Goal: Complete application form: Complete application form

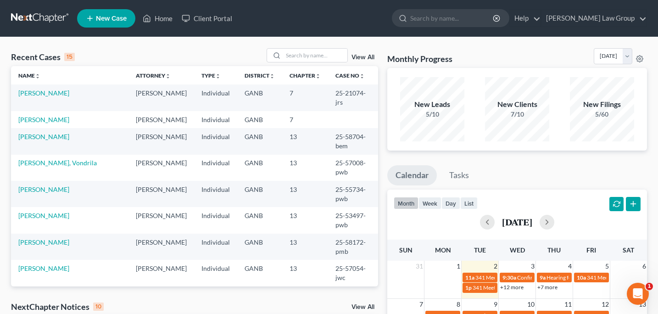
click at [105, 21] on span "New Case" at bounding box center [111, 18] width 31 height 7
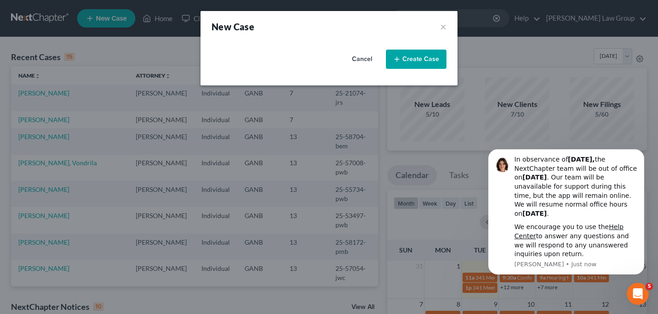
select select "19"
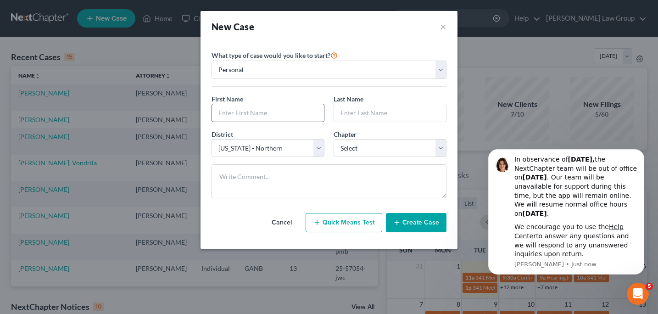
click at [219, 112] on input "text" at bounding box center [268, 112] width 112 height 17
type input "[PERSON_NAME]"
click at [444, 150] on select "Select 7 11 12 13" at bounding box center [389, 148] width 113 height 18
select select "3"
click at [333, 139] on select "Select 7 11 12 13" at bounding box center [389, 148] width 113 height 18
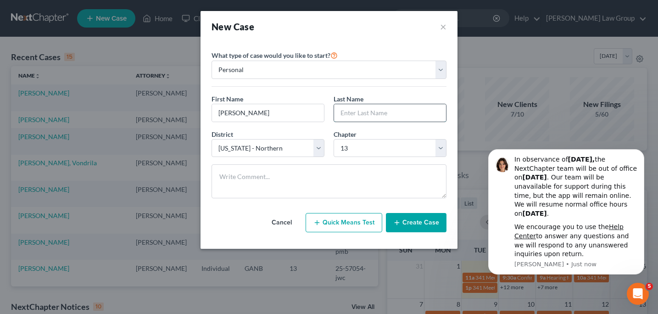
click at [349, 116] on input "text" at bounding box center [390, 112] width 112 height 17
type input "[PERSON_NAME]"
click at [418, 225] on button "Create Case" at bounding box center [416, 222] width 61 height 19
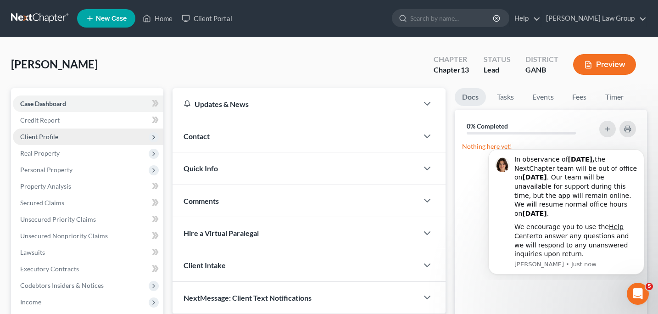
click at [44, 135] on span "Client Profile" at bounding box center [39, 137] width 38 height 8
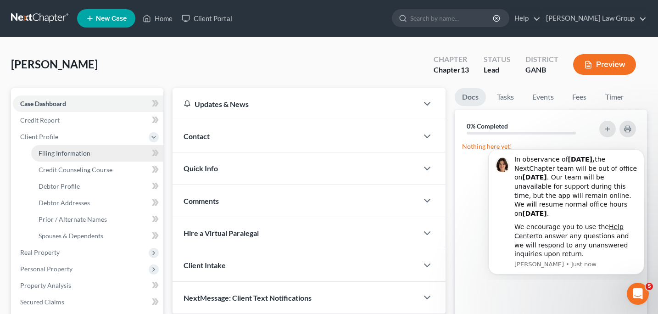
click at [52, 155] on span "Filing Information" at bounding box center [65, 153] width 52 height 8
select select "1"
select select "0"
select select "3"
select select "19"
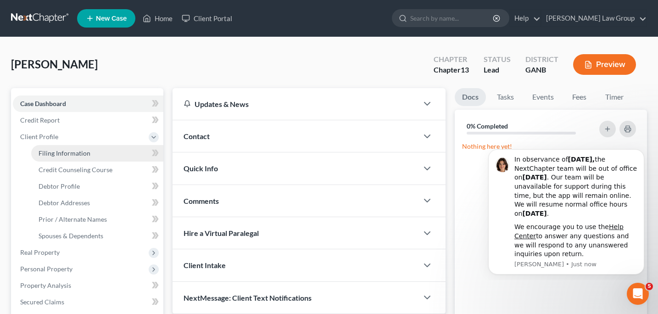
select select "10"
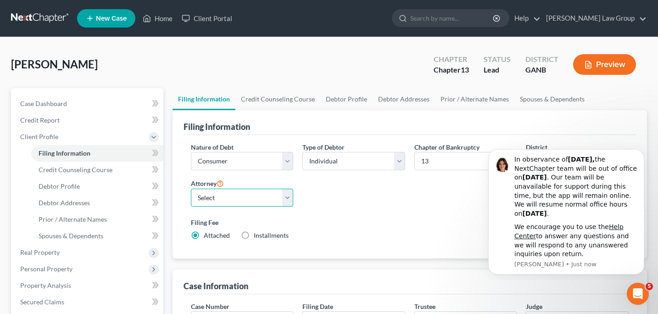
click at [288, 195] on select "Select [PERSON_NAME] - GANB [PERSON_NAME] - GANB [PERSON_NAME] - GANB [PERSON_N…" at bounding box center [242, 197] width 103 height 18
select select "0"
click at [191, 188] on select "Select [PERSON_NAME] - GANB [PERSON_NAME] - GANB [PERSON_NAME] - GANB [PERSON_N…" at bounding box center [242, 197] width 103 height 18
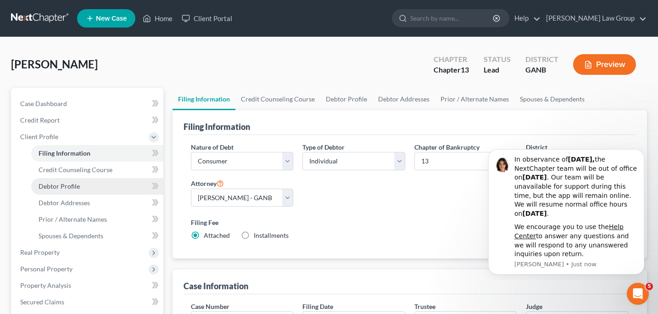
click at [68, 188] on span "Debtor Profile" at bounding box center [59, 186] width 41 height 8
select select "0"
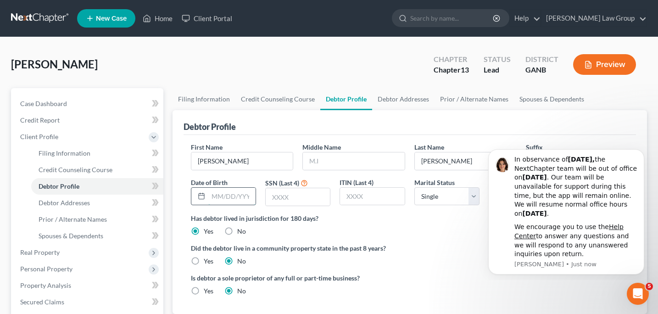
click at [213, 200] on input "text" at bounding box center [231, 196] width 47 height 17
type input "[DATE]"
click at [267, 199] on input "text" at bounding box center [298, 196] width 64 height 17
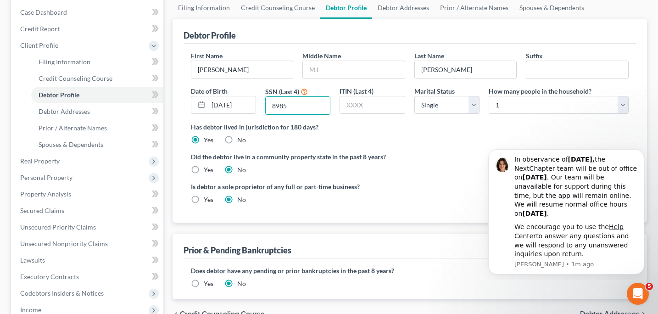
scroll to position [93, 0]
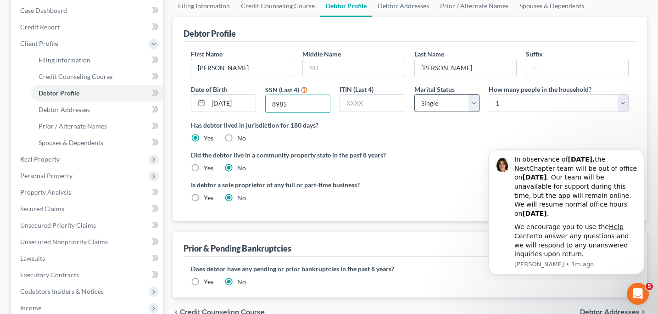
type input "8985"
click at [476, 103] on select "Select Single Married Separated Divorced Widowed" at bounding box center [446, 103] width 65 height 18
select select "1"
click at [414, 94] on select "Select Single Married Separated Divorced Widowed" at bounding box center [446, 103] width 65 height 18
click at [623, 106] on select "Select 1 2 3 4 5 6 7 8 9 10 11 12 13 14 15 16 17 18 19 20" at bounding box center [558, 103] width 140 height 18
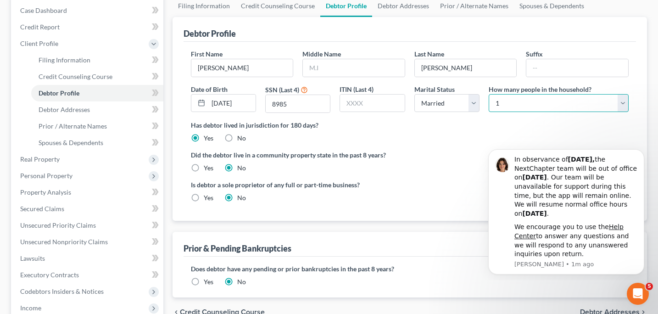
select select "4"
click at [488, 94] on select "Select 1 2 3 4 5 6 7 8 9 10 11 12 13 14 15 16 17 18 19 20" at bounding box center [558, 103] width 140 height 18
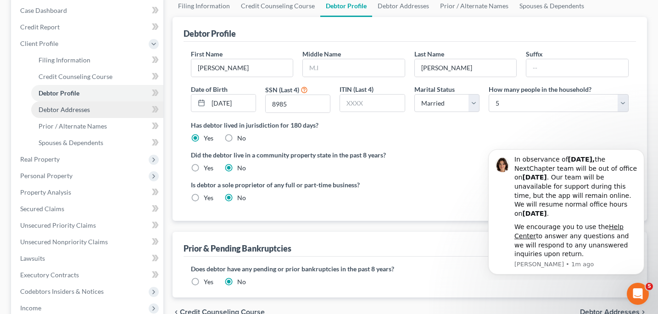
click at [76, 111] on span "Debtor Addresses" at bounding box center [64, 109] width 51 height 8
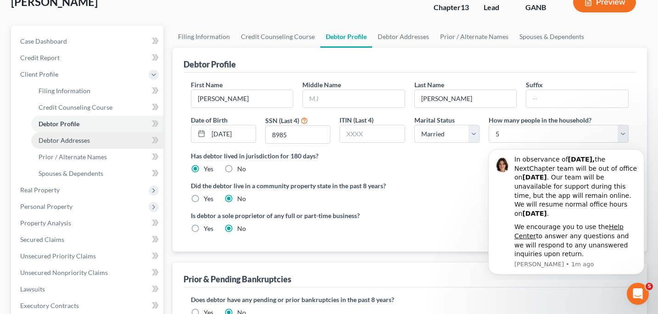
select select "0"
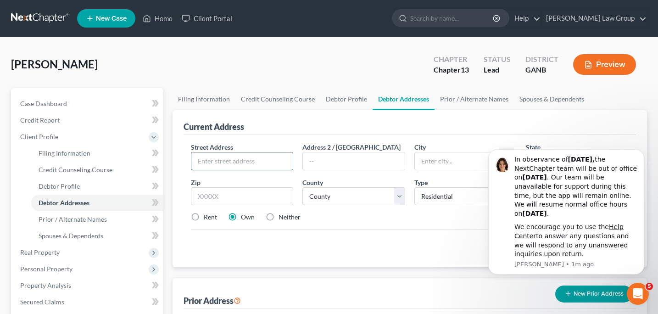
click at [192, 158] on input "text" at bounding box center [242, 160] width 102 height 17
type input "[STREET_ADDRESS]"
click at [202, 197] on input "text" at bounding box center [242, 196] width 103 height 18
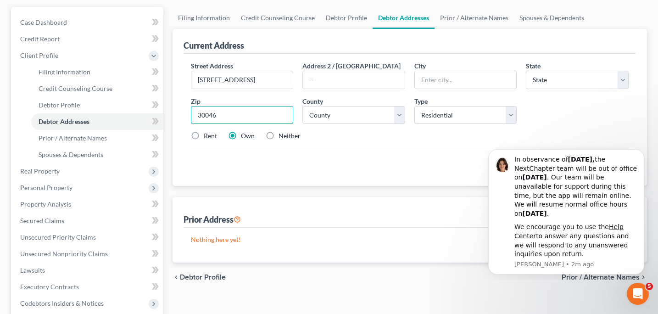
scroll to position [86, 0]
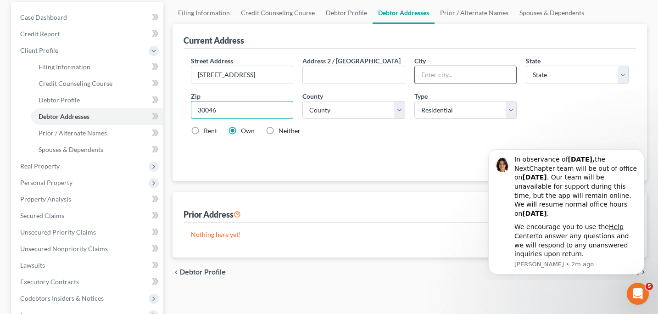
type input "30046"
type input "[GEOGRAPHIC_DATA]"
select select "10"
click at [424, 78] on input "[GEOGRAPHIC_DATA]" at bounding box center [466, 74] width 102 height 17
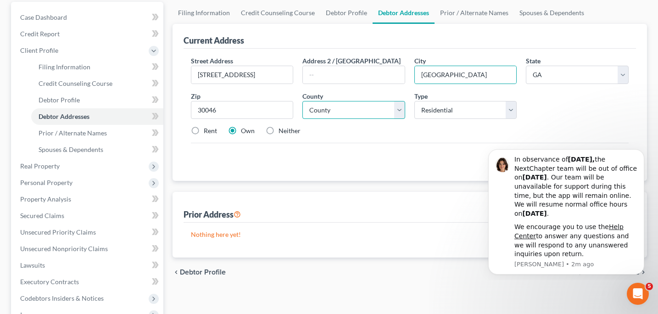
click at [400, 113] on select "County [GEOGRAPHIC_DATA] [GEOGRAPHIC_DATA] [GEOGRAPHIC_DATA] [GEOGRAPHIC_DATA] …" at bounding box center [353, 110] width 103 height 18
select select "66"
click at [302, 101] on select "County [GEOGRAPHIC_DATA] [GEOGRAPHIC_DATA] [GEOGRAPHIC_DATA] [GEOGRAPHIC_DATA] …" at bounding box center [353, 110] width 103 height 18
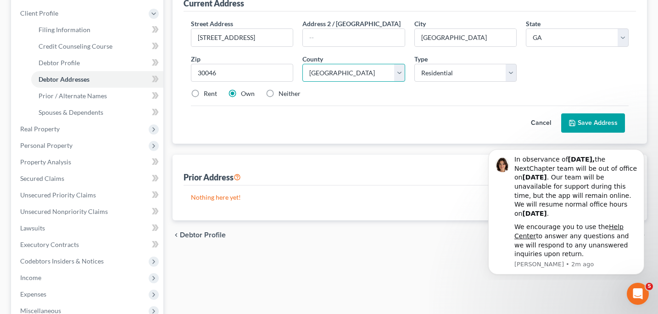
scroll to position [127, 0]
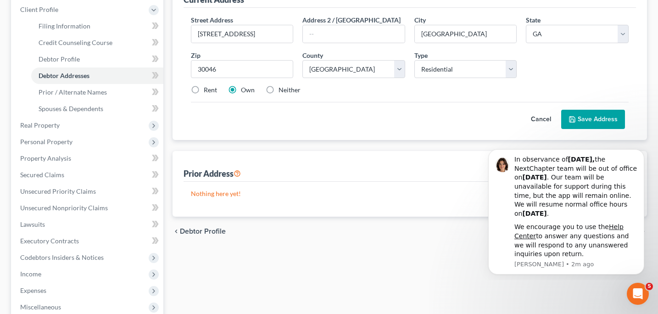
click at [591, 119] on button "Save Address" at bounding box center [593, 119] width 64 height 19
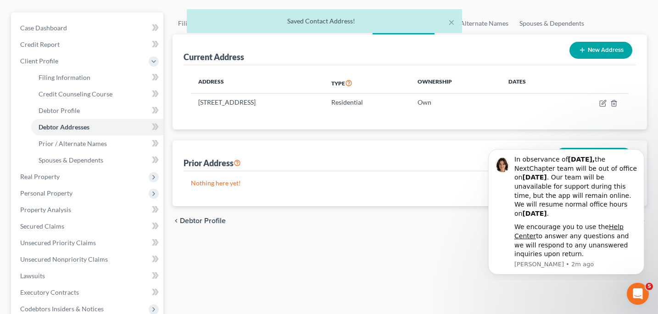
scroll to position [71, 0]
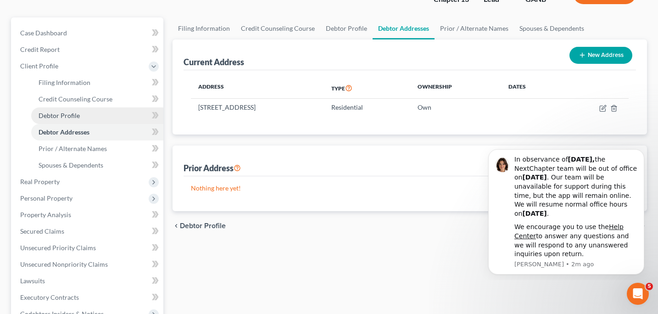
click at [71, 115] on span "Debtor Profile" at bounding box center [59, 115] width 41 height 8
select select "1"
select select "4"
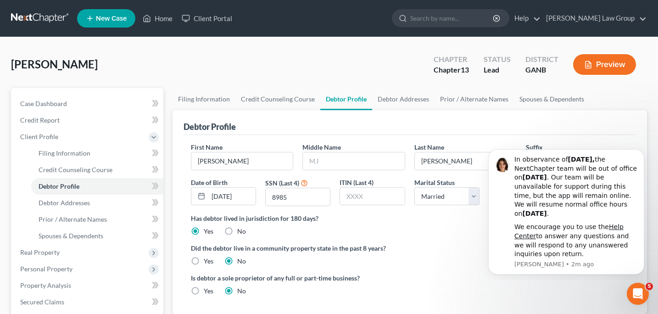
scroll to position [18, 0]
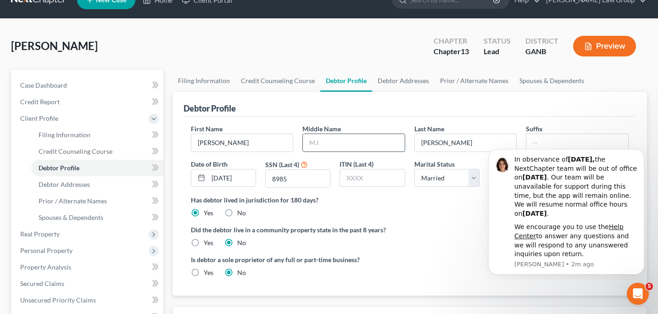
click at [308, 145] on input "text" at bounding box center [354, 142] width 102 height 17
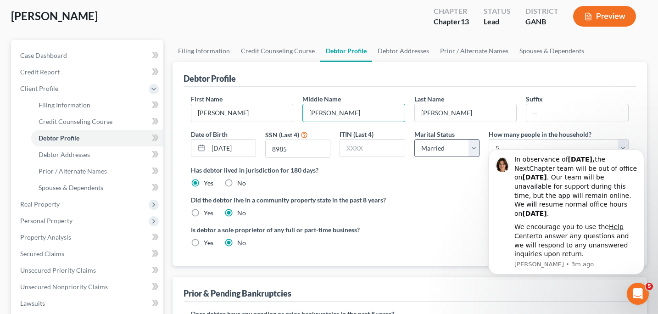
scroll to position [54, 0]
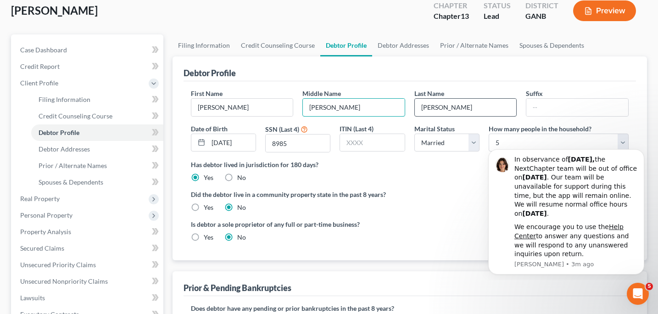
type input "[PERSON_NAME]"
click at [456, 103] on input "[PERSON_NAME]" at bounding box center [466, 107] width 102 height 17
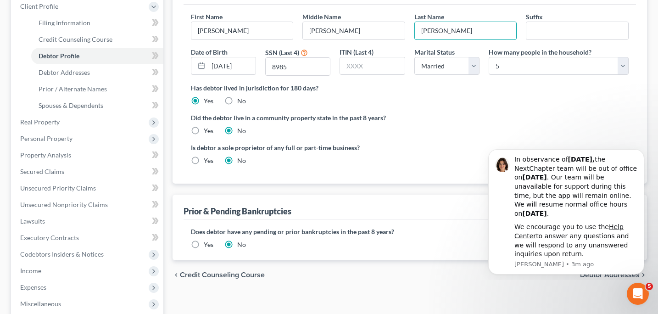
scroll to position [79, 0]
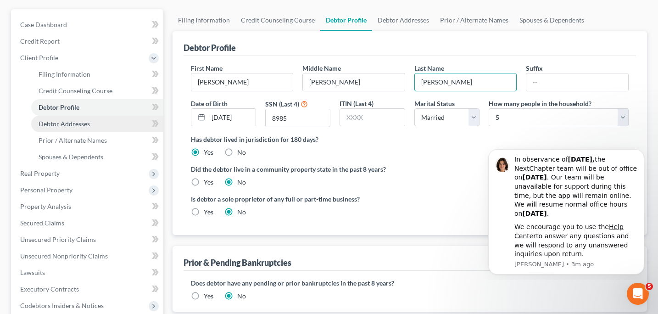
type input "[PERSON_NAME]"
click at [74, 124] on span "Debtor Addresses" at bounding box center [64, 124] width 51 height 8
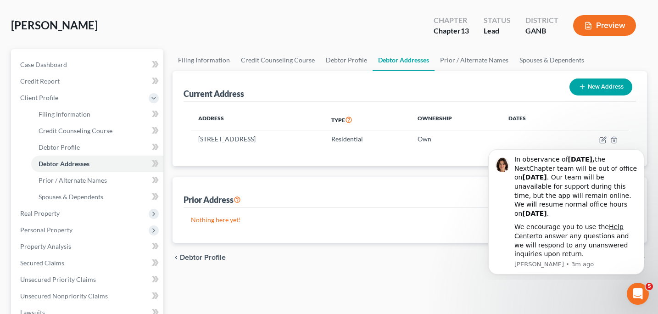
scroll to position [40, 0]
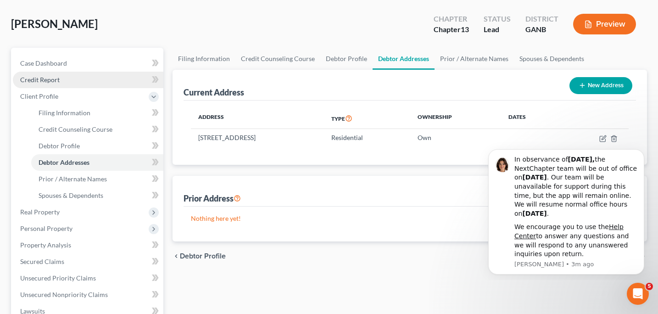
click at [53, 84] on link "Credit Report" at bounding box center [88, 80] width 150 height 17
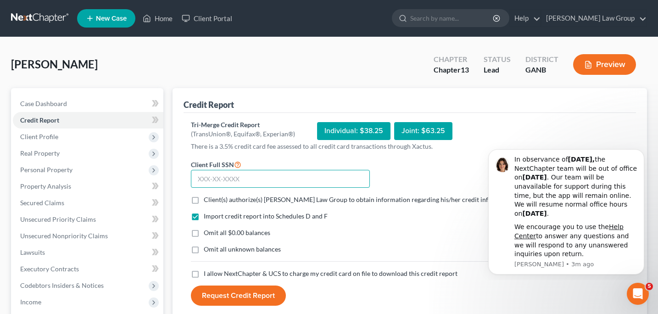
click at [206, 182] on input "text" at bounding box center [280, 179] width 179 height 18
type input "420-51-8985"
click at [204, 200] on label "Client(s) authorize(s) [PERSON_NAME] Law Group to obtain information regarding …" at bounding box center [360, 199] width 312 height 9
click at [207, 200] on input "Client(s) authorize(s) [PERSON_NAME] Law Group to obtain information regarding …" at bounding box center [210, 198] width 6 height 6
checkbox input "true"
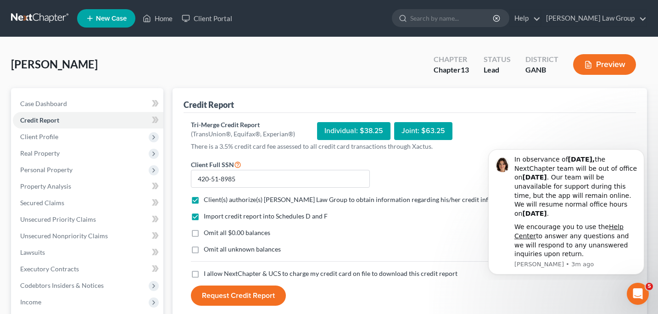
click at [204, 270] on label "I allow NextChapter & UCS to charge my credit card on file to download this cre…" at bounding box center [331, 273] width 254 height 9
click at [207, 270] on input "I allow NextChapter & UCS to charge my credit card on file to download this cre…" at bounding box center [210, 272] width 6 height 6
checkbox input "true"
click at [223, 294] on button "Request Credit Report" at bounding box center [238, 295] width 95 height 20
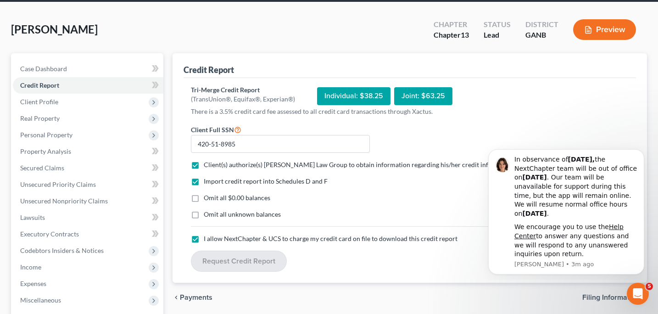
scroll to position [67, 0]
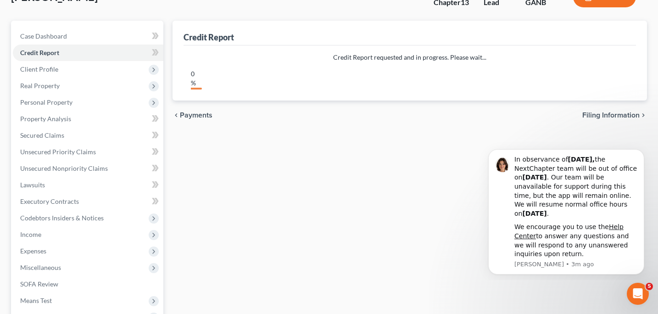
click at [251, 233] on div "Credit Report Credit Report requested and in progress. Please wait... 0% chevro…" at bounding box center [410, 220] width 484 height 398
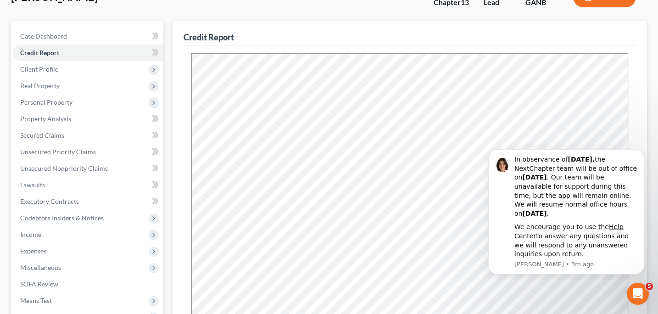
scroll to position [0, 0]
click at [640, 153] on icon "Dismiss notification" at bounding box center [641, 152] width 5 height 5
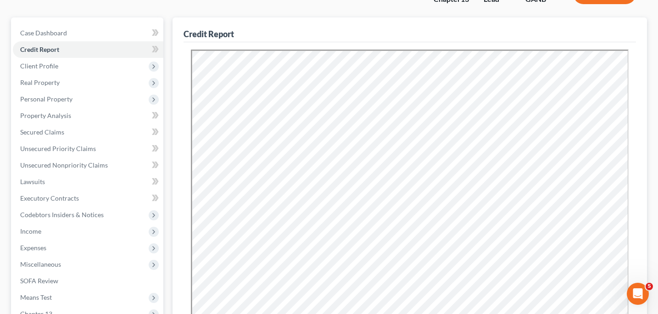
scroll to position [69, 0]
